Goal: Task Accomplishment & Management: Manage account settings

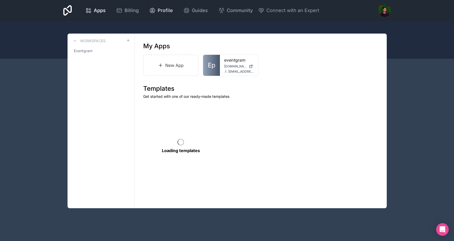
click at [164, 12] on span "Profile" at bounding box center [165, 10] width 15 height 7
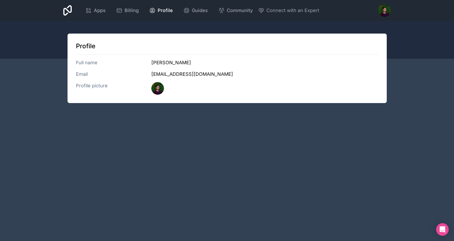
click at [159, 73] on h3 "hello@eventgram.app" at bounding box center [264, 74] width 227 height 7
drag, startPoint x: 159, startPoint y: 73, endPoint x: 197, endPoint y: 74, distance: 38.1
click at [197, 74] on h3 "hello@eventgram.app" at bounding box center [264, 74] width 227 height 7
copy h3 "hello@eventgram.app"
click at [97, 11] on span "Apps" at bounding box center [100, 10] width 12 height 7
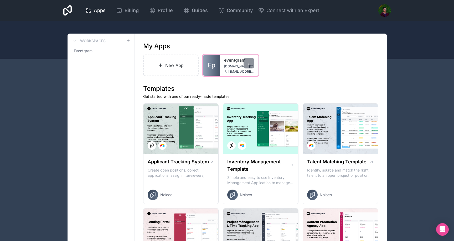
click at [220, 61] on div "eventgram eventgram.noloco.co hello@eventgram.app" at bounding box center [239, 65] width 38 height 21
click at [251, 65] on div at bounding box center [248, 63] width 11 height 11
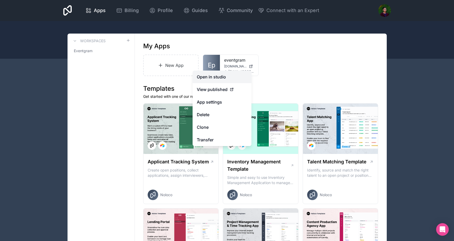
click at [228, 78] on link "Open in studio" at bounding box center [222, 77] width 59 height 13
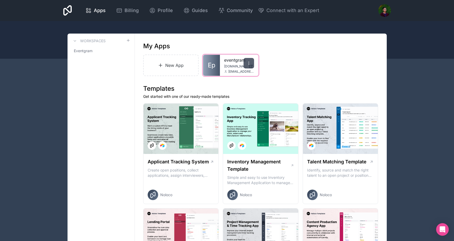
click at [248, 62] on icon at bounding box center [248, 62] width 0 height 0
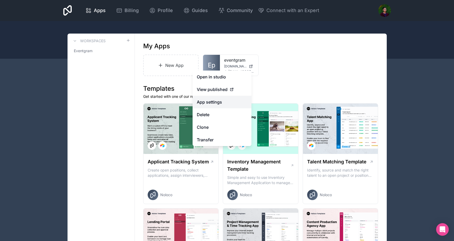
click at [227, 101] on link "App settings" at bounding box center [222, 102] width 59 height 13
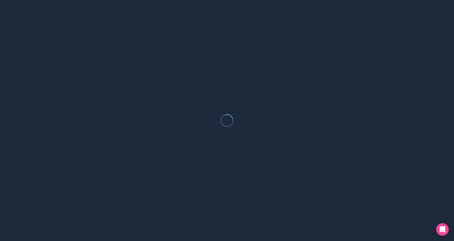
click at [178, 150] on div at bounding box center [227, 120] width 454 height 241
